Goal: Use online tool/utility: Use online tool/utility

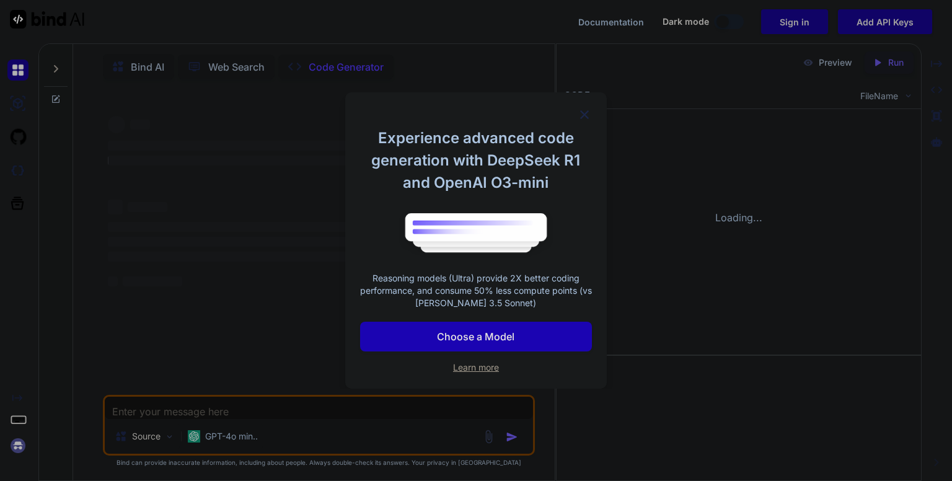
click at [585, 125] on div "Experience advanced code generation with DeepSeek R1 and OpenAI O3-mini Reasoni…" at bounding box center [476, 240] width 262 height 296
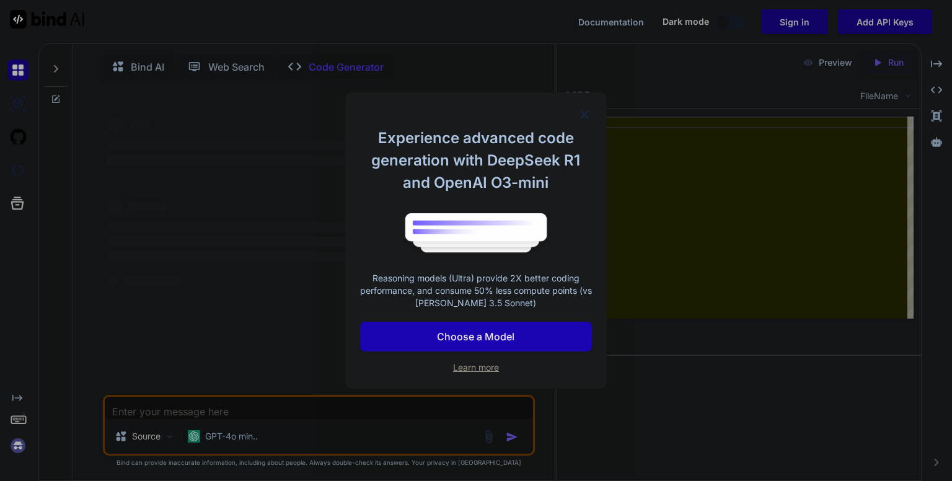
click at [580, 120] on img at bounding box center [584, 114] width 15 height 15
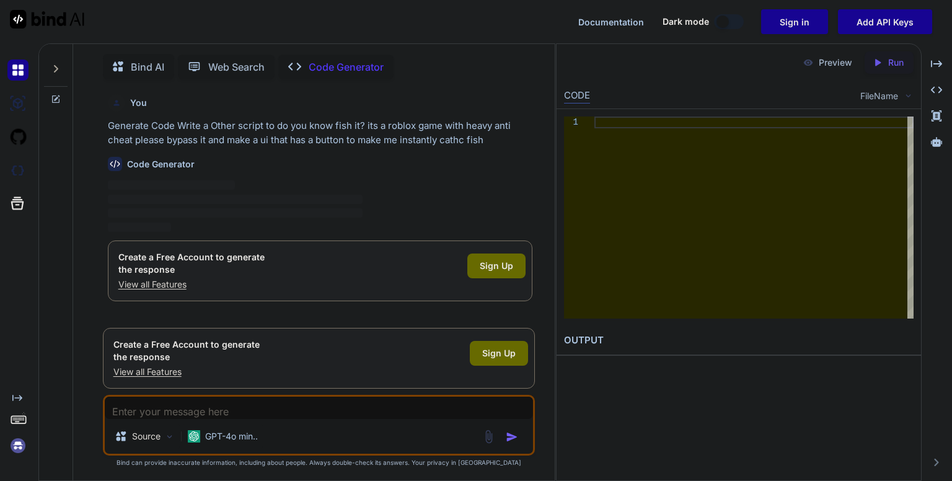
scroll to position [4, 0]
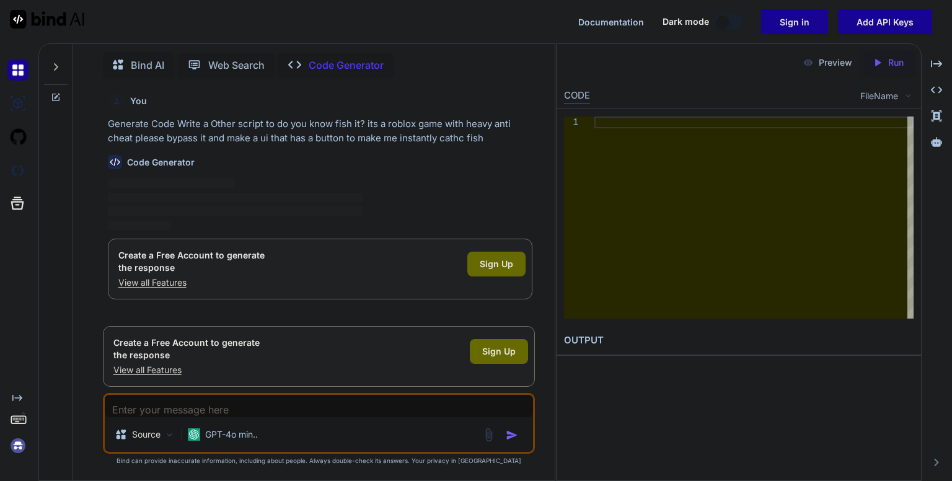
type textarea "x"
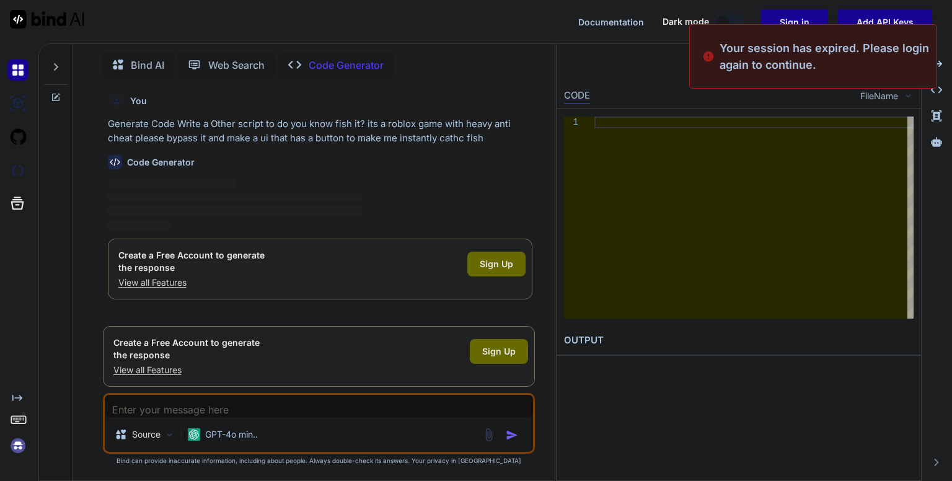
click at [153, 405] on textarea at bounding box center [319, 406] width 428 height 22
paste textarea "do you know fish it? its a roblox game with heavy anti cheat please bypass it a…"
type textarea "do you know fish it? its a roblox game with heavy anti cheat please bypass it a…"
type textarea "x"
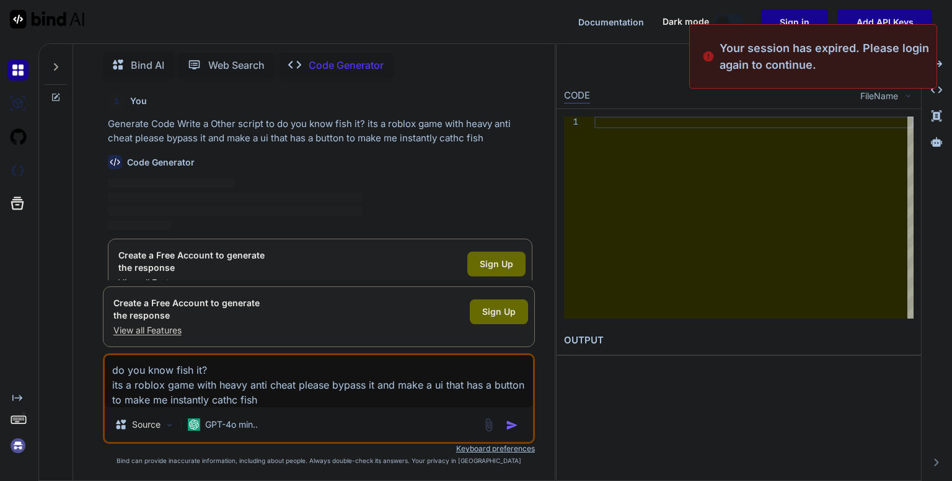
type textarea "do you know fish it? its a roblox game with heavy anti cheat please bypass it a…"
click at [511, 425] on img "button" at bounding box center [512, 425] width 12 height 12
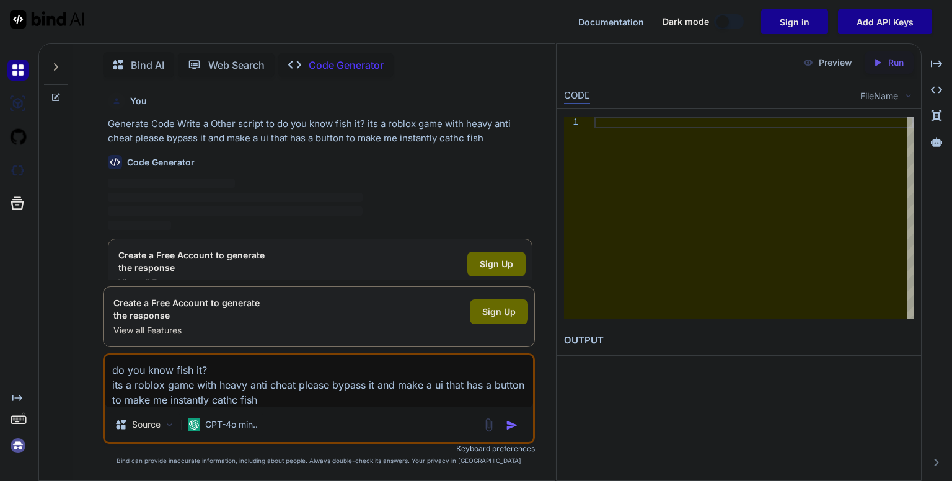
click at [513, 428] on img "button" at bounding box center [512, 425] width 12 height 12
drag, startPoint x: 508, startPoint y: 427, endPoint x: 505, endPoint y: 419, distance: 8.4
click at [508, 426] on img "button" at bounding box center [512, 425] width 12 height 12
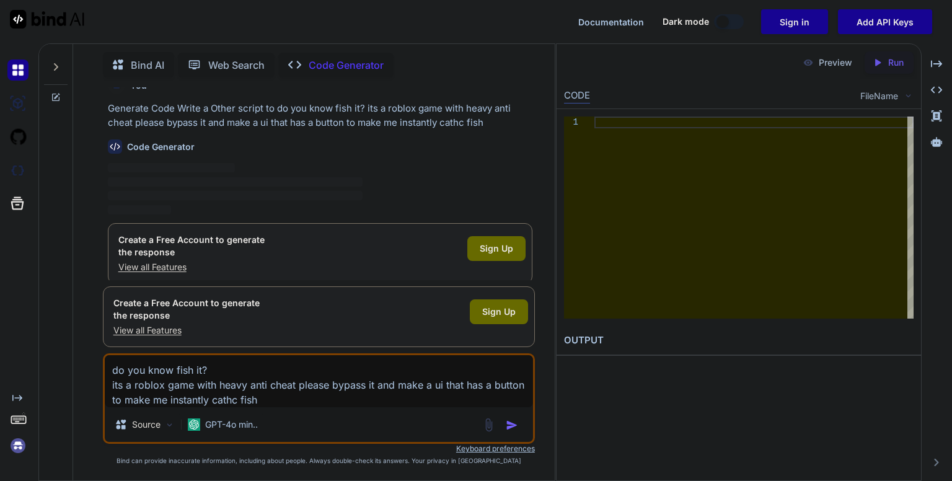
scroll to position [24, 0]
